Goal: Task Accomplishment & Management: Manage account settings

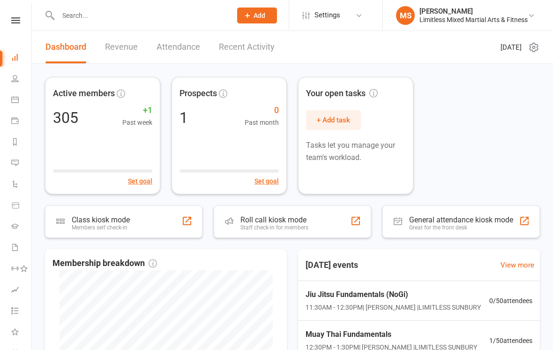
click at [17, 126] on link "Payments" at bounding box center [21, 121] width 21 height 21
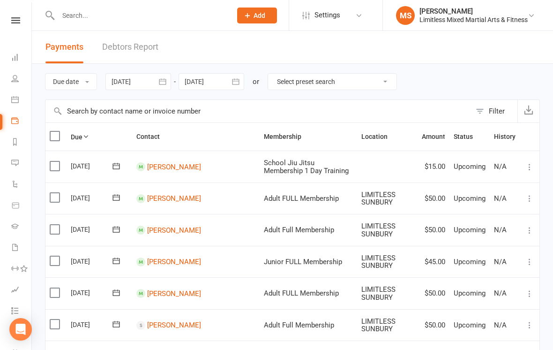
click at [15, 161] on icon at bounding box center [15, 163] width 8 height 8
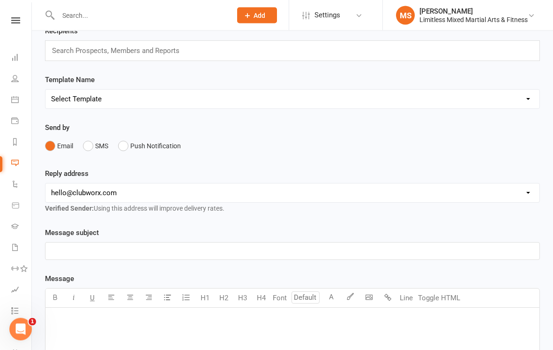
scroll to position [52, 0]
click at [20, 252] on link "Waivers" at bounding box center [21, 248] width 21 height 21
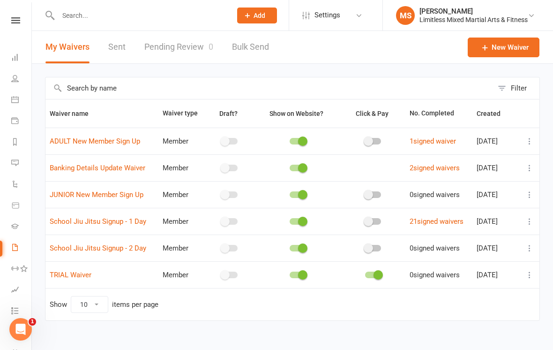
click at [527, 141] on icon at bounding box center [529, 140] width 9 height 9
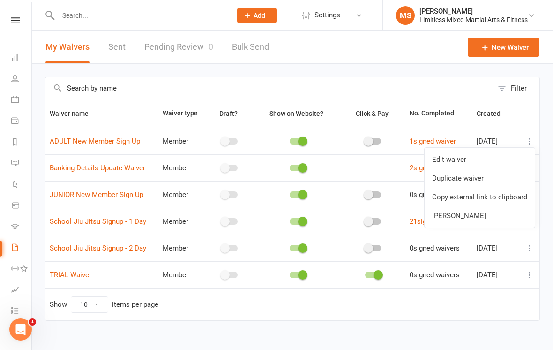
click at [482, 199] on link "Copy external link to clipboard" at bounding box center [480, 197] width 110 height 19
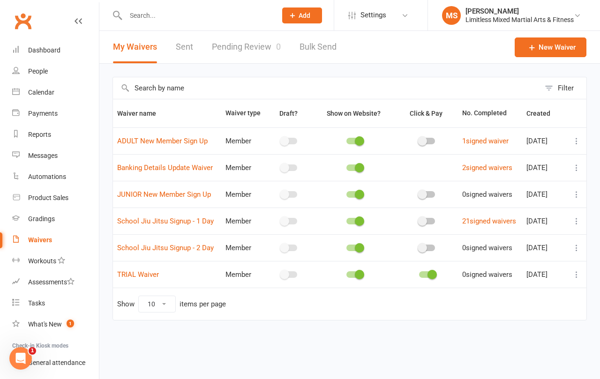
click at [553, 142] on icon at bounding box center [576, 140] width 9 height 9
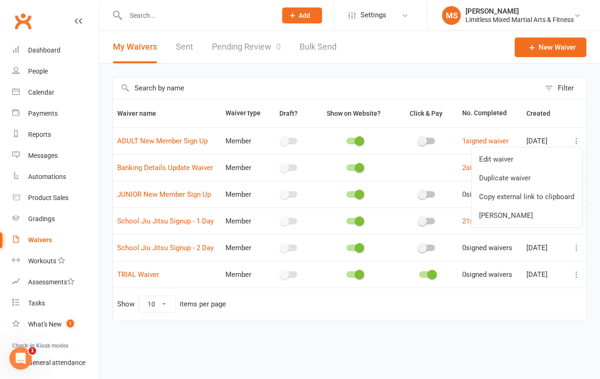
click at [512, 198] on link "Copy external link to clipboard" at bounding box center [527, 197] width 110 height 19
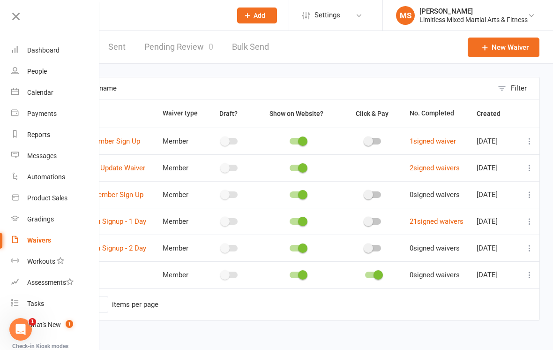
click at [42, 244] on link "Waivers" at bounding box center [55, 240] width 89 height 21
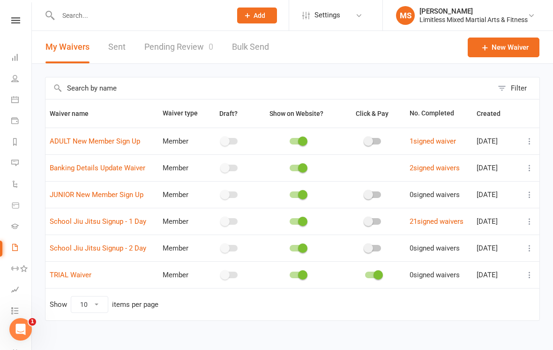
click at [505, 20] on div "Limitless Mixed Martial Arts & Fitness" at bounding box center [474, 19] width 108 height 8
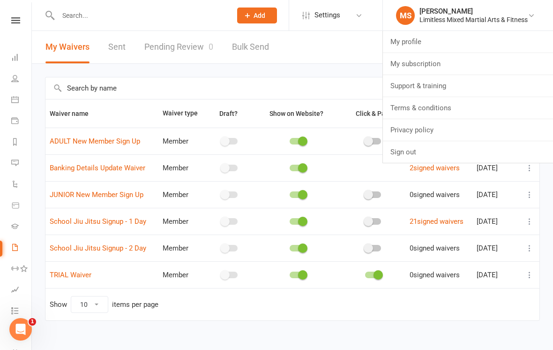
click at [434, 153] on link "Sign out" at bounding box center [468, 152] width 170 height 22
